Goal: Information Seeking & Learning: Learn about a topic

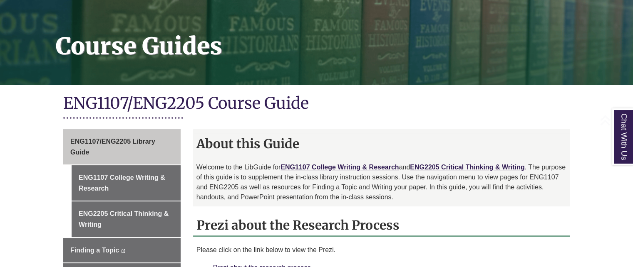
scroll to position [125, 0]
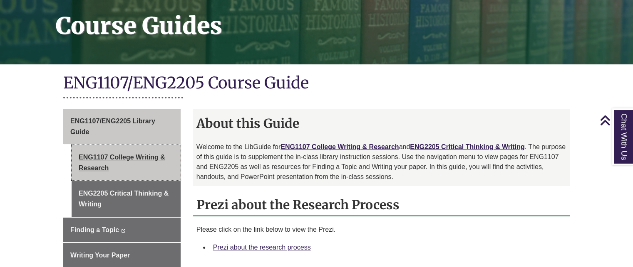
click at [150, 147] on link "ENG1107 College Writing & Research" at bounding box center [126, 162] width 109 height 35
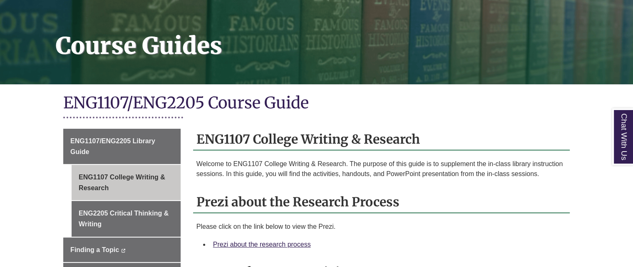
scroll to position [125, 0]
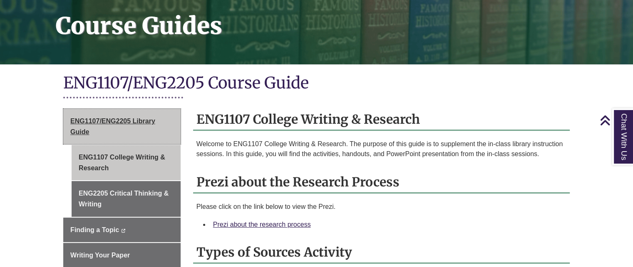
click at [142, 124] on span "ENG1107/ENG2205 Library Guide" at bounding box center [112, 127] width 85 height 18
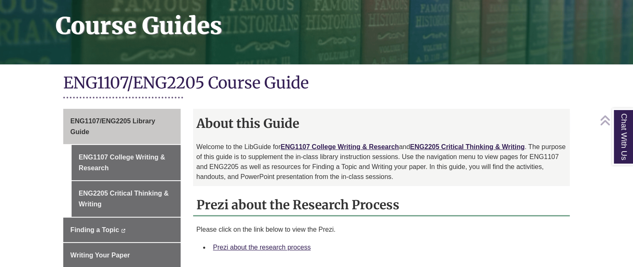
scroll to position [208, 0]
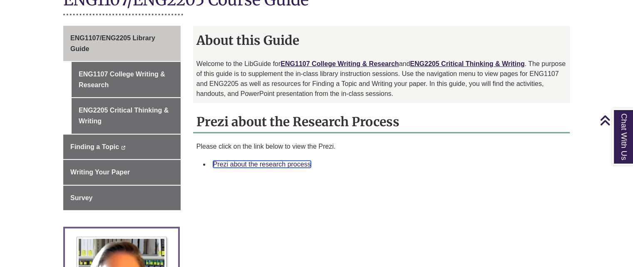
click at [267, 163] on link "Prezi about the research process" at bounding box center [262, 164] width 98 height 7
